Goal: Information Seeking & Learning: Learn about a topic

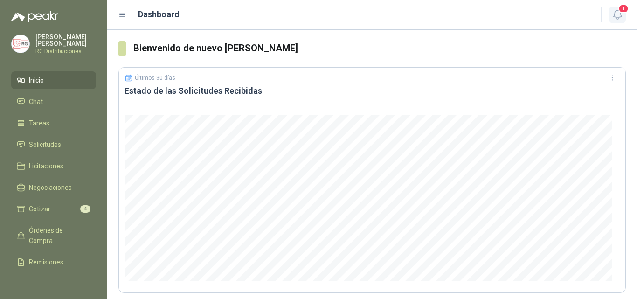
click at [620, 13] on span "1" at bounding box center [624, 8] width 10 height 9
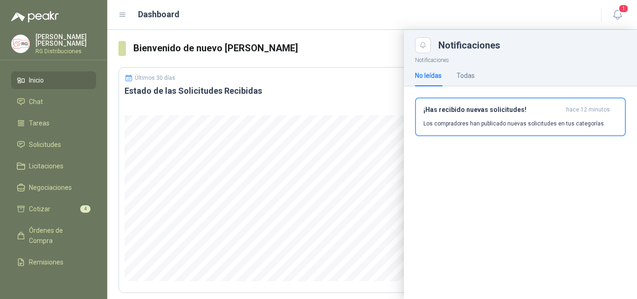
click at [540, 122] on p "Los compradores han publicado nuevas solicitudes en tus categorías." at bounding box center [515, 123] width 182 height 8
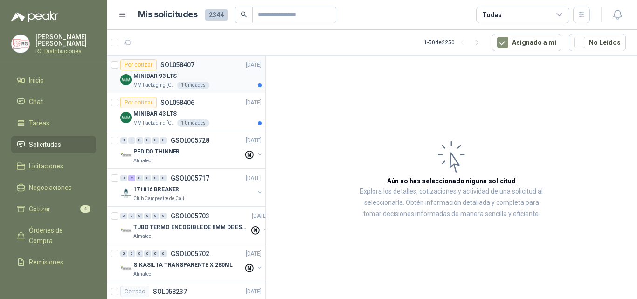
click at [221, 71] on div "MINIBAR 93 LTS" at bounding box center [197, 75] width 128 height 11
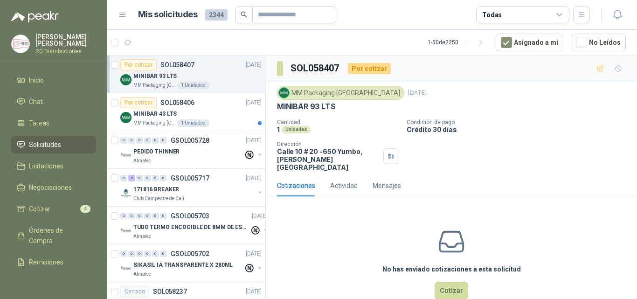
click at [314, 107] on p "MINIBAR 93 LTS" at bounding box center [306, 107] width 58 height 10
click at [378, 117] on div "MM Packaging Colombia [DATE] MINIBAR 93 LTS Cantidad 1 Unidades Condición de pa…" at bounding box center [451, 128] width 349 height 85
click at [216, 113] on div "MINIBAR 43 LTS" at bounding box center [197, 113] width 128 height 11
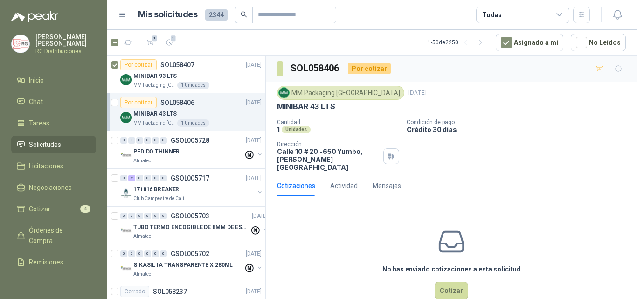
click at [314, 105] on p "MINIBAR 43 LTS" at bounding box center [306, 107] width 58 height 10
drag, startPoint x: 336, startPoint y: 106, endPoint x: 279, endPoint y: 107, distance: 57.4
click at [274, 108] on div "MM Packaging Colombia [DATE] MINIBAR 43 LTS Cantidad 1 Unidades Condición de pa…" at bounding box center [451, 128] width 371 height 93
copy p "MINIBAR 43 LTS"
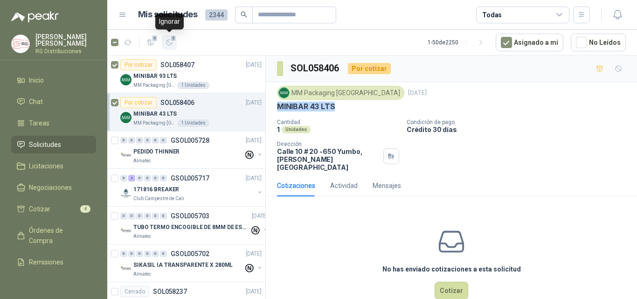
click at [171, 42] on icon "button" at bounding box center [170, 43] width 8 height 8
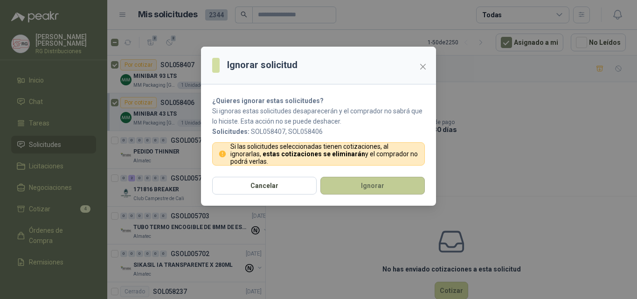
click at [350, 186] on button "Ignorar" at bounding box center [373, 186] width 105 height 18
